Goal: Find specific page/section: Find specific page/section

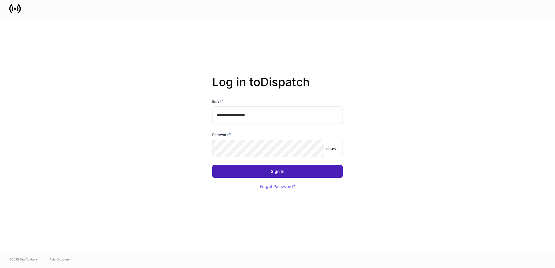
click at [285, 173] on button "Sign In" at bounding box center [277, 171] width 131 height 13
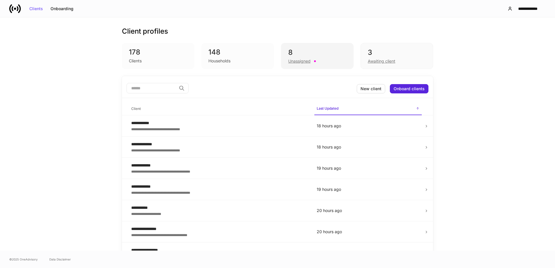
click at [331, 52] on div "8" at bounding box center [317, 52] width 58 height 9
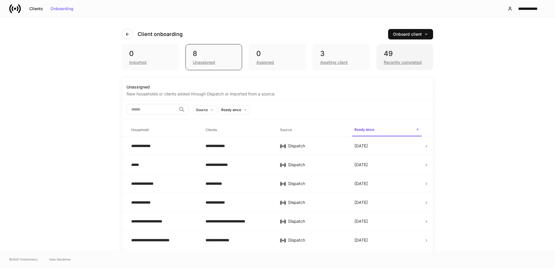
click at [389, 56] on div "49" at bounding box center [405, 53] width 42 height 9
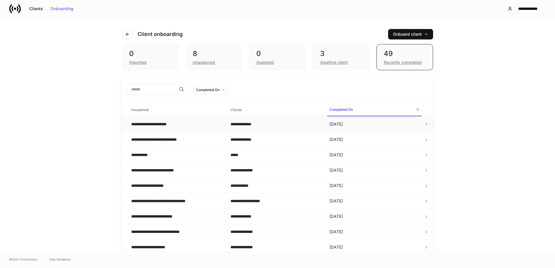
click at [195, 127] on td "**********" at bounding box center [176, 124] width 99 height 15
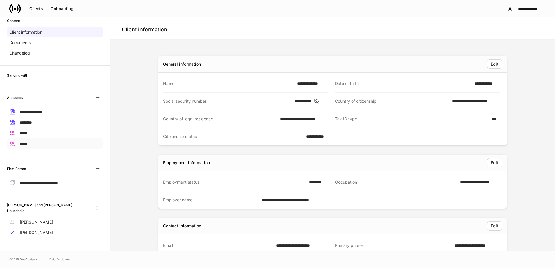
scroll to position [34, 0]
click at [37, 219] on p "Jason Labroo" at bounding box center [36, 222] width 33 height 6
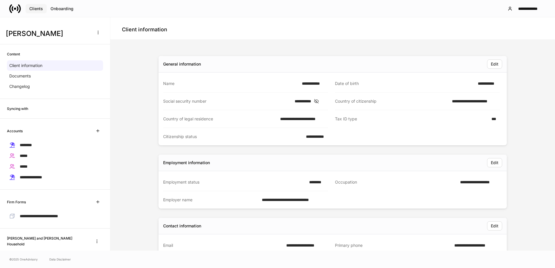
click at [39, 11] on div "Clients" at bounding box center [36, 9] width 14 height 4
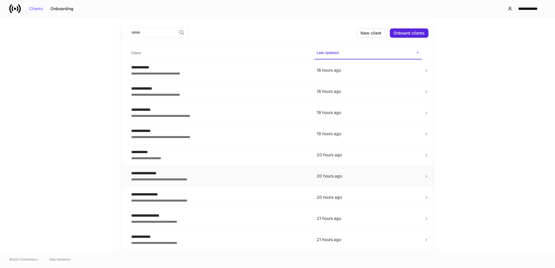
scroll to position [58, 0]
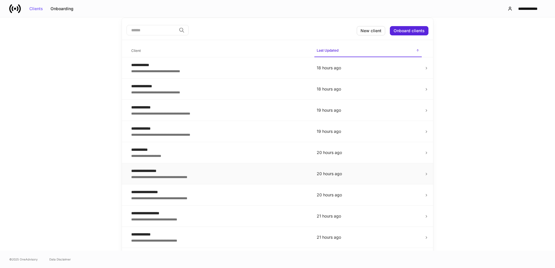
click at [213, 172] on div "**********" at bounding box center [219, 171] width 176 height 6
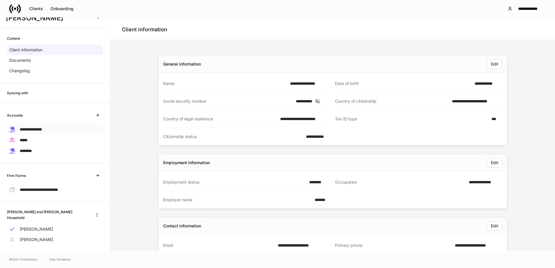
scroll to position [23, 0]
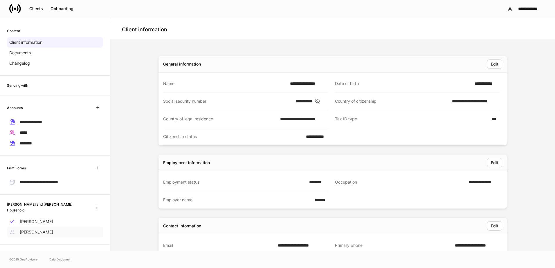
click at [35, 229] on p "Kristen Matakovich" at bounding box center [36, 232] width 33 height 6
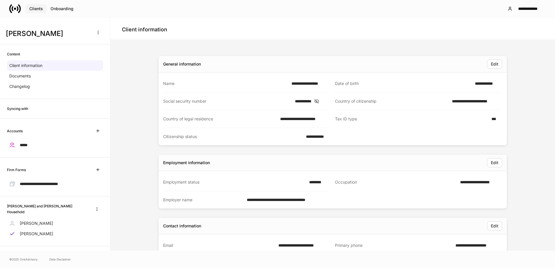
click at [37, 6] on button "Clients" at bounding box center [36, 8] width 21 height 9
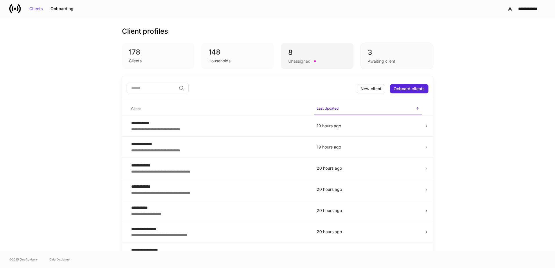
click at [321, 57] on div "Unassigned" at bounding box center [317, 60] width 58 height 7
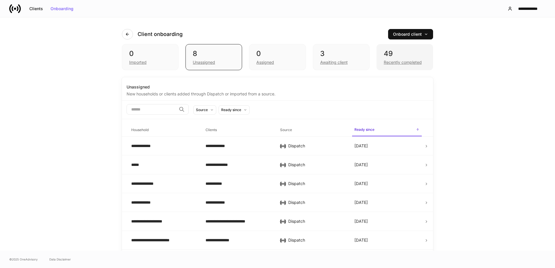
click at [406, 57] on div "49" at bounding box center [405, 53] width 42 height 9
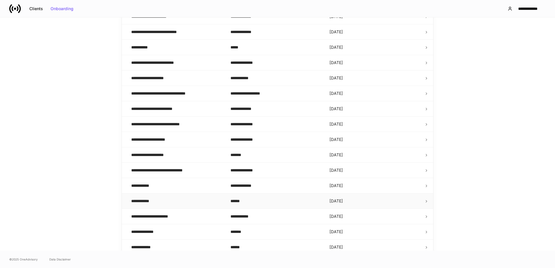
scroll to position [145, 0]
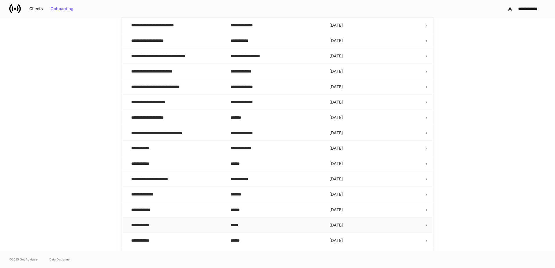
click at [174, 226] on div "**********" at bounding box center [176, 225] width 90 height 6
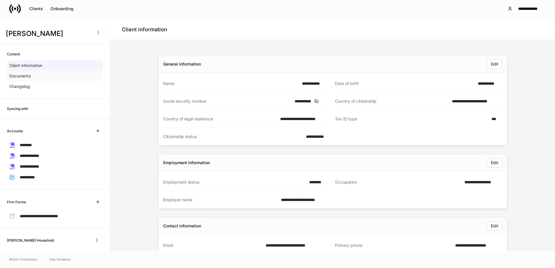
click at [67, 76] on div "Documents" at bounding box center [55, 76] width 96 height 10
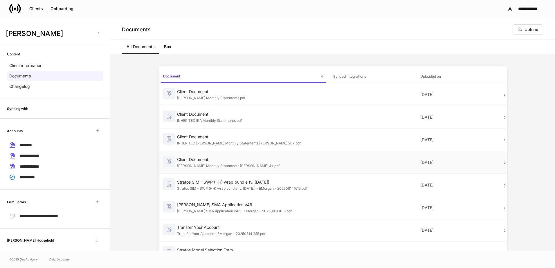
click at [256, 160] on div "Client Document" at bounding box center [250, 160] width 147 height 6
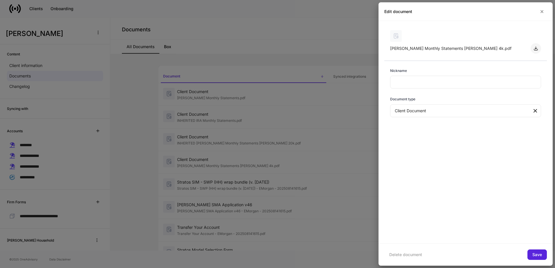
click at [537, 50] on icon "button" at bounding box center [535, 48] width 3 height 3
click at [538, 49] on icon "button" at bounding box center [536, 48] width 5 height 5
click at [536, 50] on icon "button" at bounding box center [535, 48] width 3 height 3
click at [542, 11] on icon "button" at bounding box center [542, 11] width 2 height 2
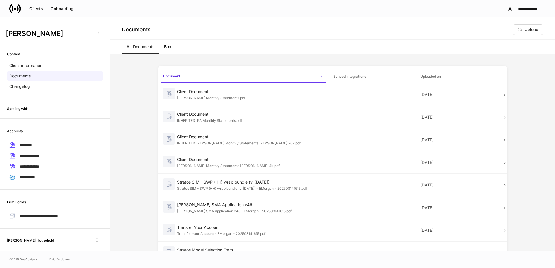
click at [211, 161] on div "Client Document" at bounding box center [250, 160] width 147 height 6
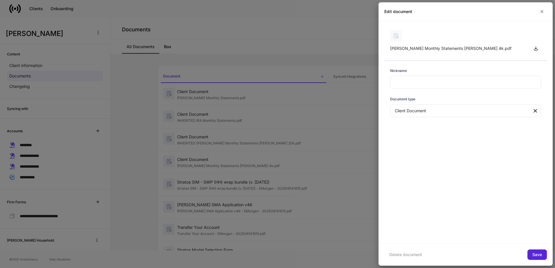
click at [136, 76] on div at bounding box center [277, 134] width 555 height 268
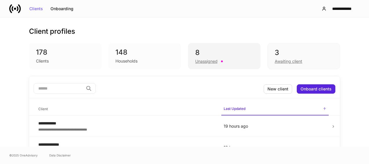
click at [235, 50] on div "8" at bounding box center [224, 52] width 58 height 9
